Goal: Task Accomplishment & Management: Manage account settings

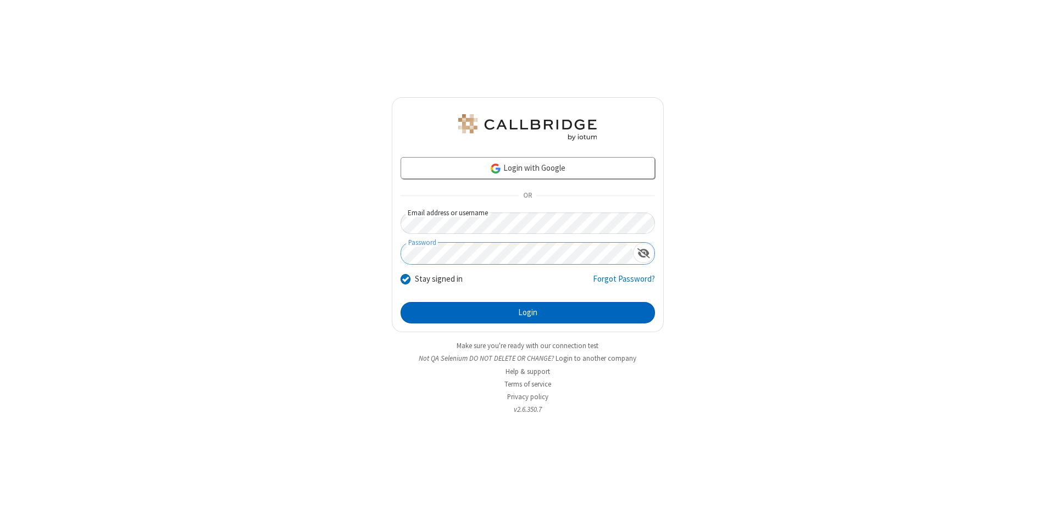
click at [527, 313] on button "Login" at bounding box center [527, 313] width 254 height 22
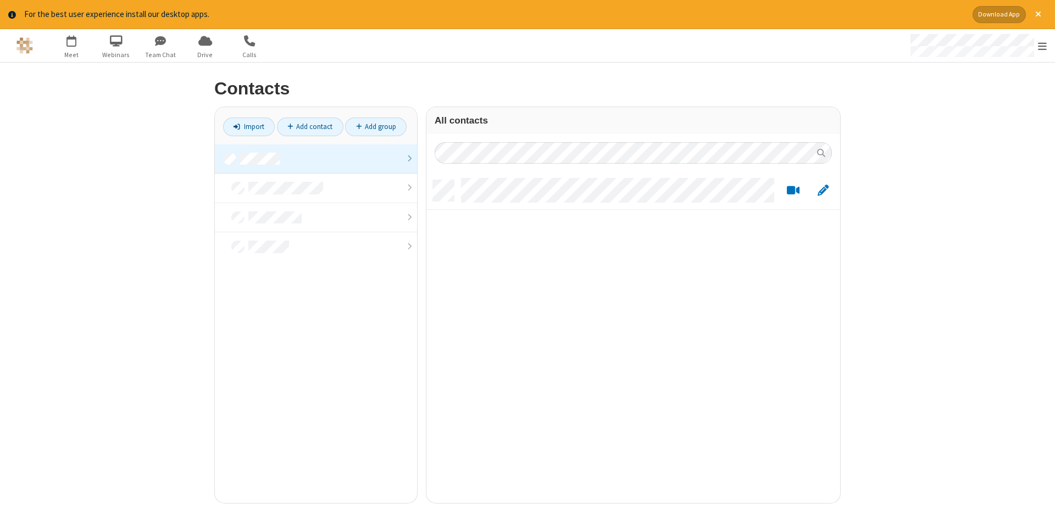
scroll to position [331, 414]
click at [316, 159] on link at bounding box center [316, 159] width 202 height 30
click at [310, 126] on link "Add contact" at bounding box center [310, 127] width 66 height 19
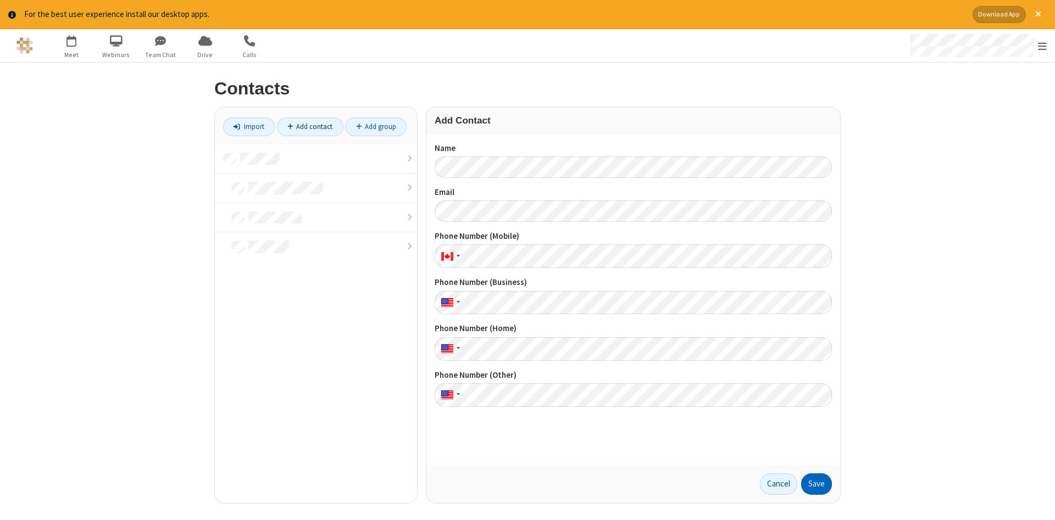
click at [816, 484] on button "Save" at bounding box center [816, 484] width 31 height 22
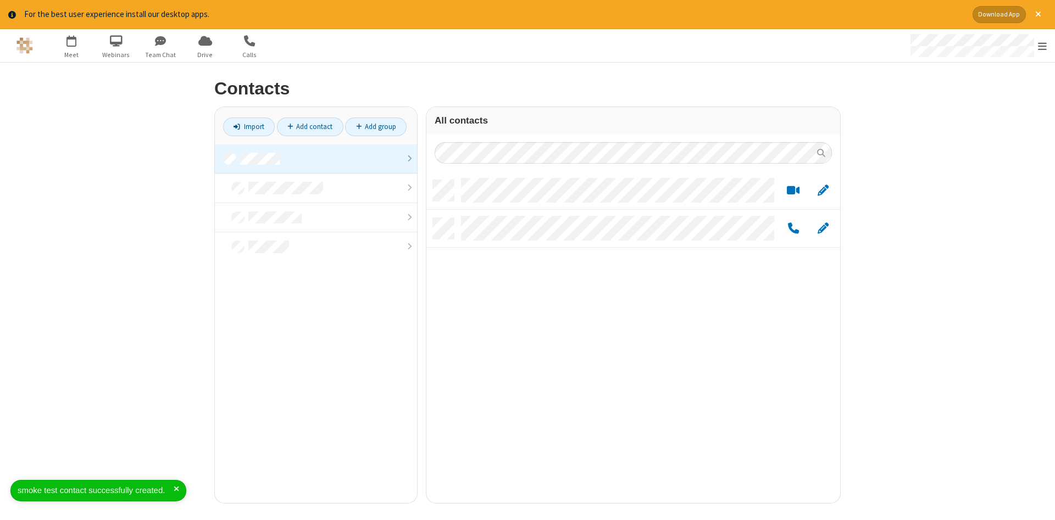
scroll to position [331, 414]
